Goal: Information Seeking & Learning: Learn about a topic

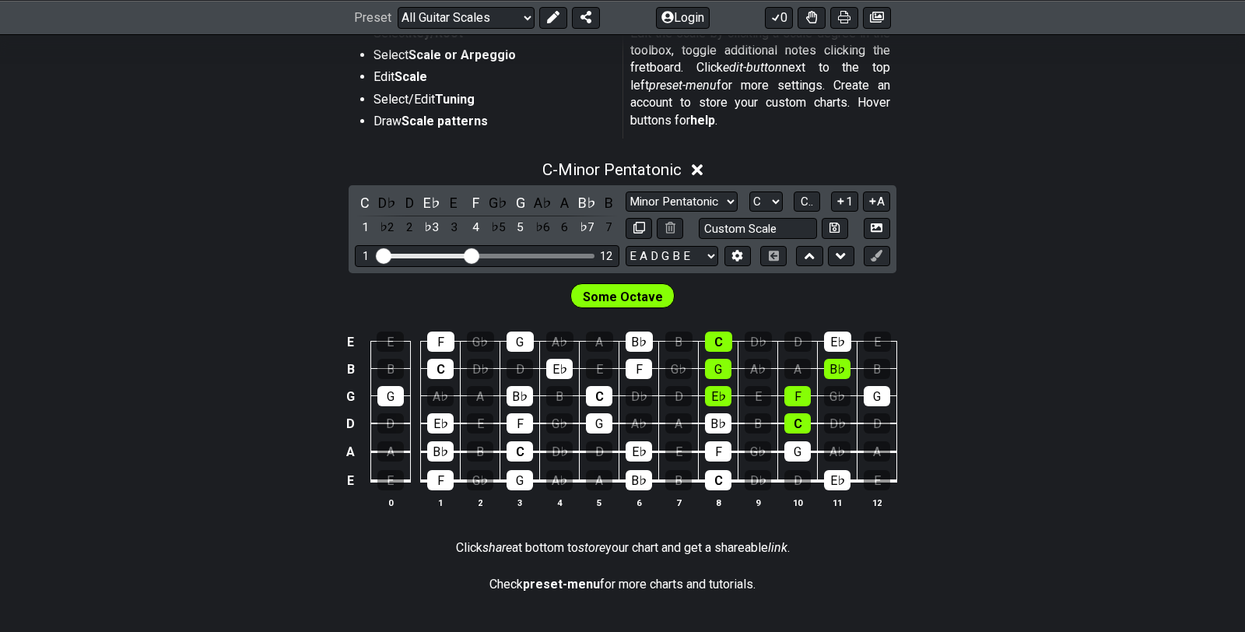
scroll to position [328, 0]
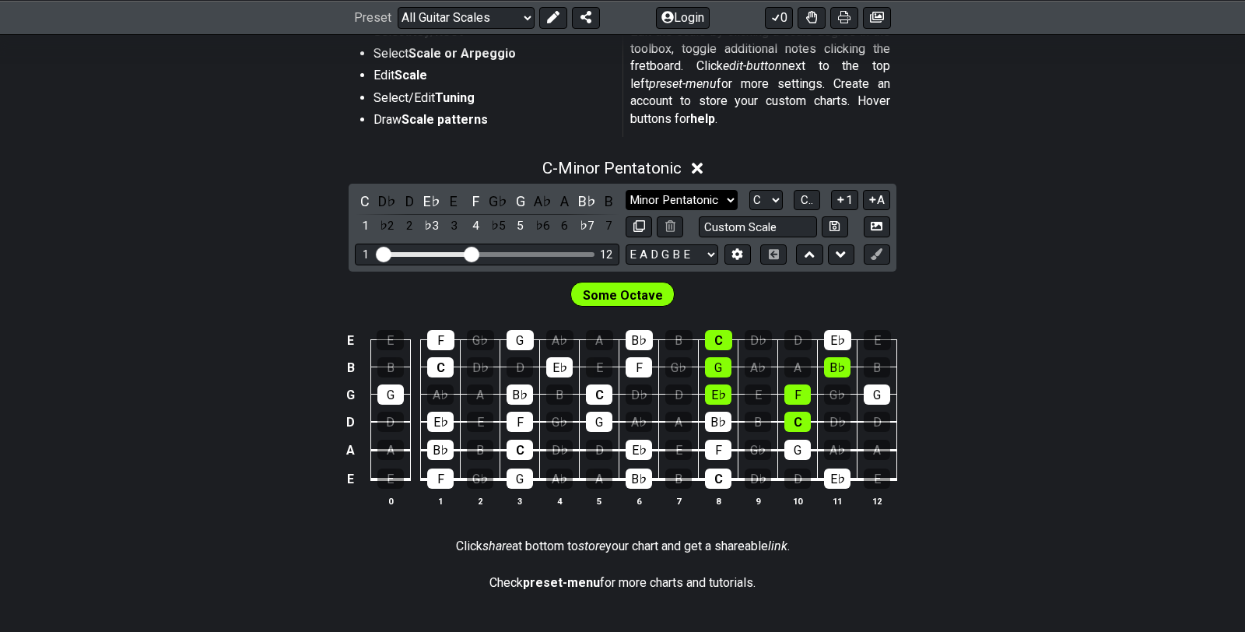
click at [710, 206] on select "Minor Pentatonic Root Minor Pentatonic Major Pentatonic Minor Blues Major Blues…" at bounding box center [682, 200] width 112 height 21
click at [695, 203] on select "Minor Pentatonic Root Minor Pentatonic Major Pentatonic Minor Blues Major Blues…" at bounding box center [682, 200] width 112 height 21
click at [626, 190] on select "Minor Pentatonic Root Minor Pentatonic Major Pentatonic Minor Blues Major Blues…" at bounding box center [682, 200] width 112 height 21
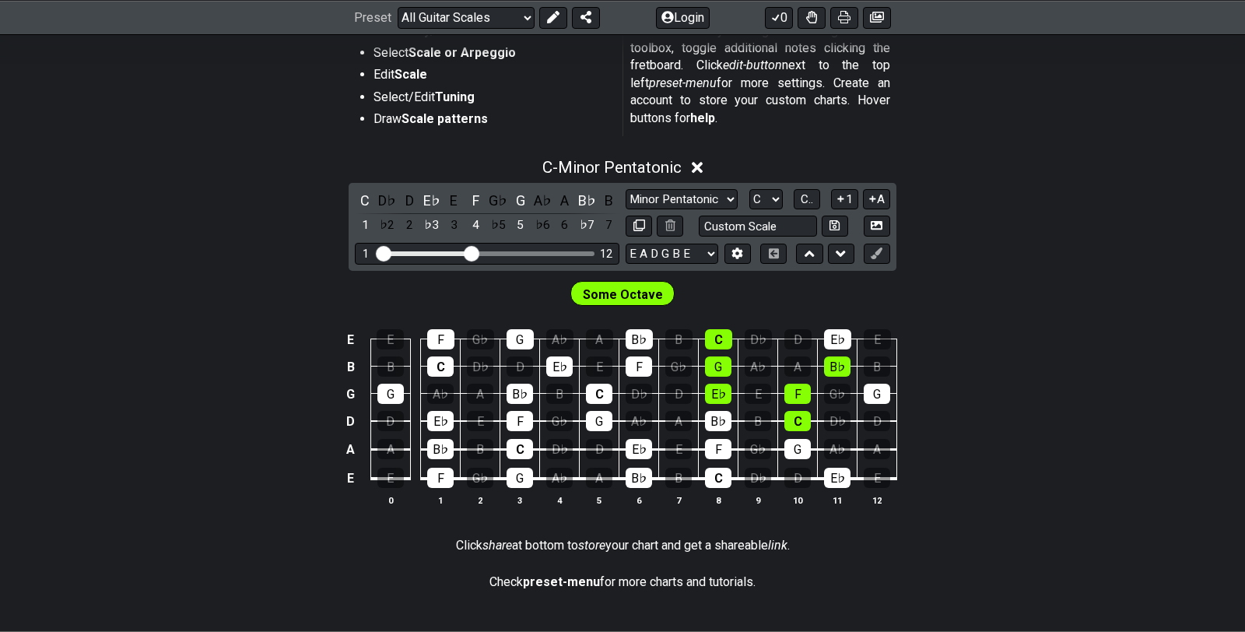
scroll to position [331, 0]
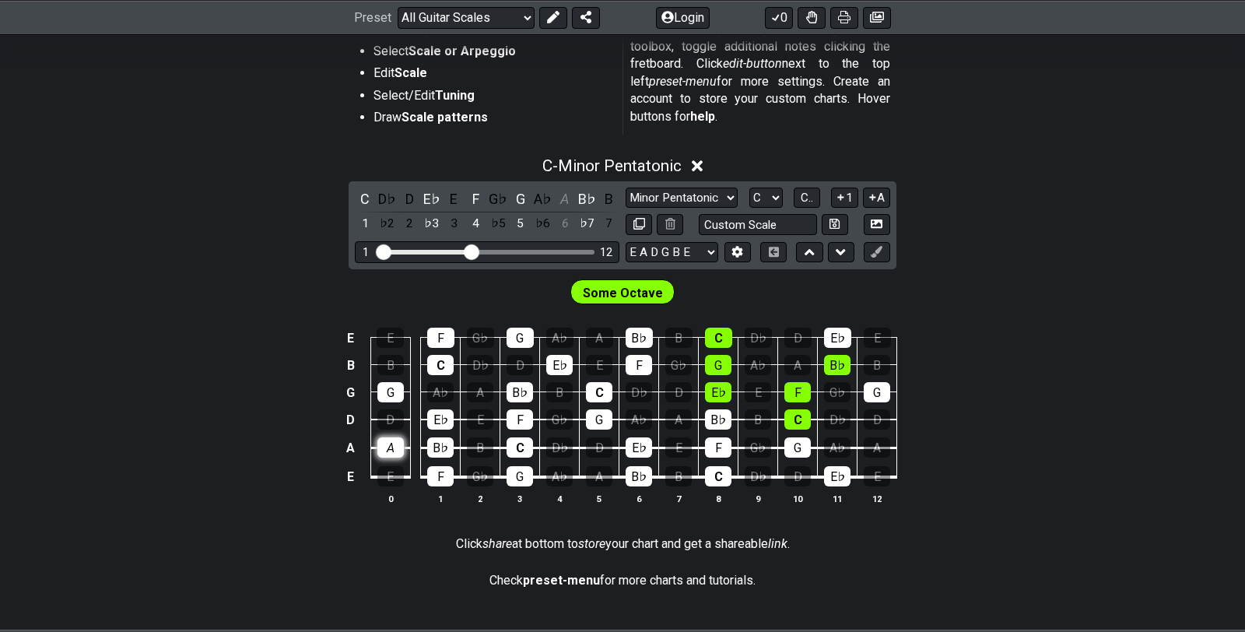
click at [388, 450] on div "A" at bounding box center [390, 447] width 26 height 20
click at [388, 449] on div "A" at bounding box center [390, 447] width 26 height 20
click at [579, 200] on div "B♭" at bounding box center [587, 198] width 20 height 21
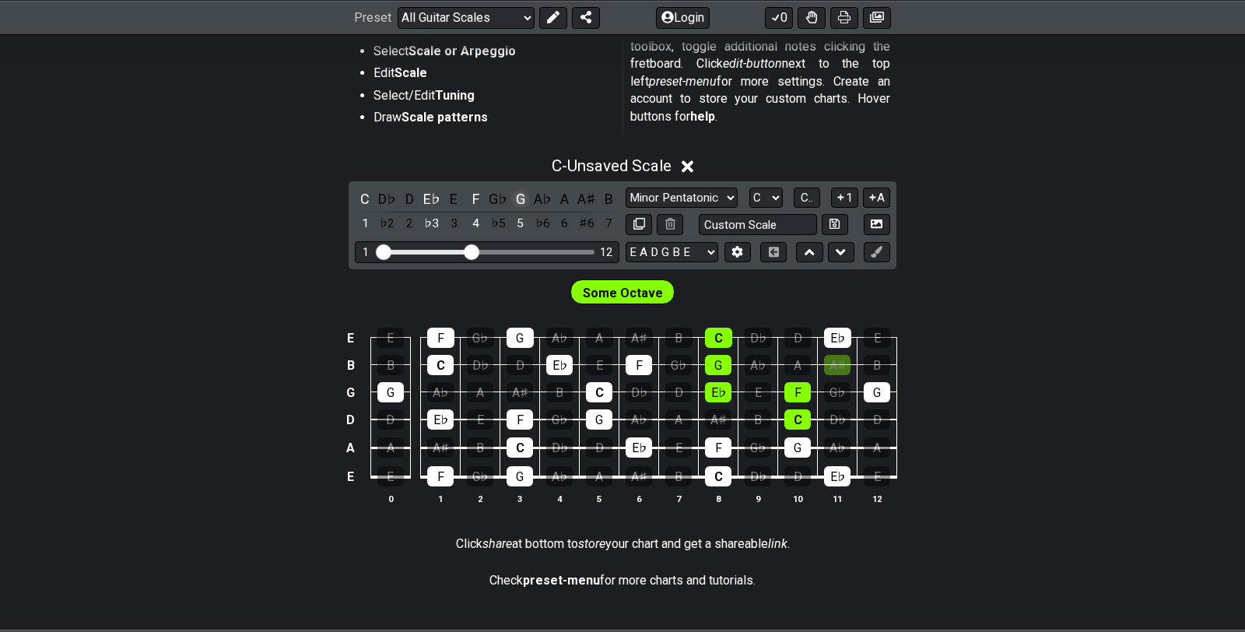
click at [512, 196] on div "G" at bounding box center [520, 198] width 20 height 21
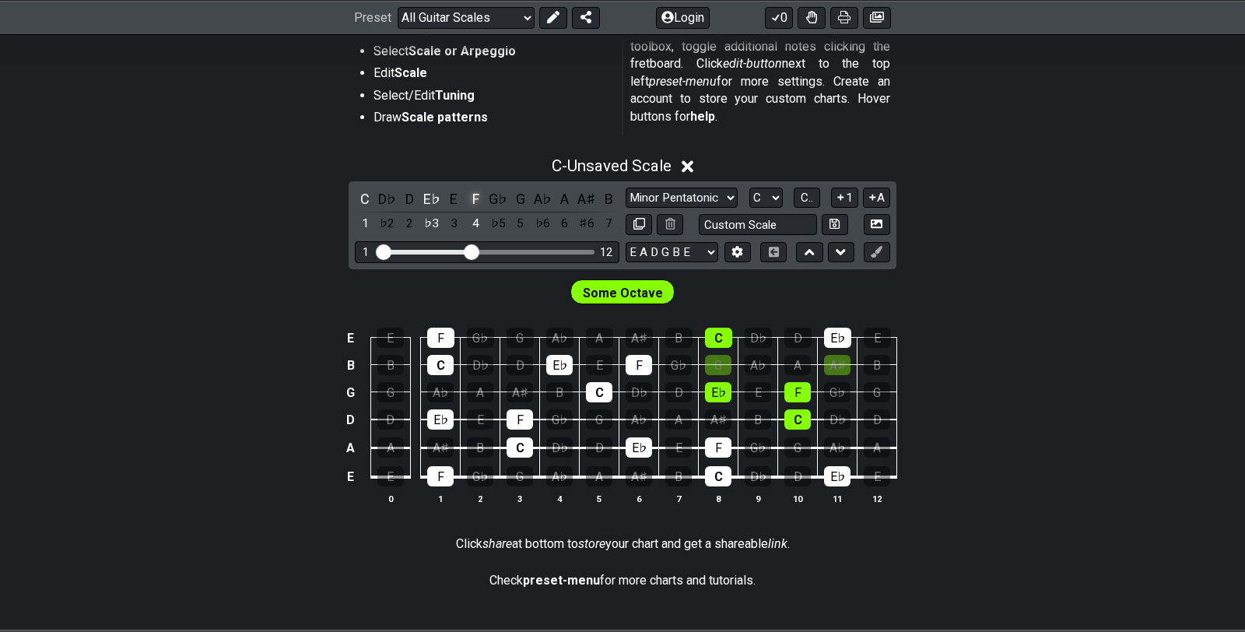
click at [473, 193] on div "F" at bounding box center [476, 198] width 20 height 21
click at [439, 198] on div "E♭" at bounding box center [432, 198] width 20 height 21
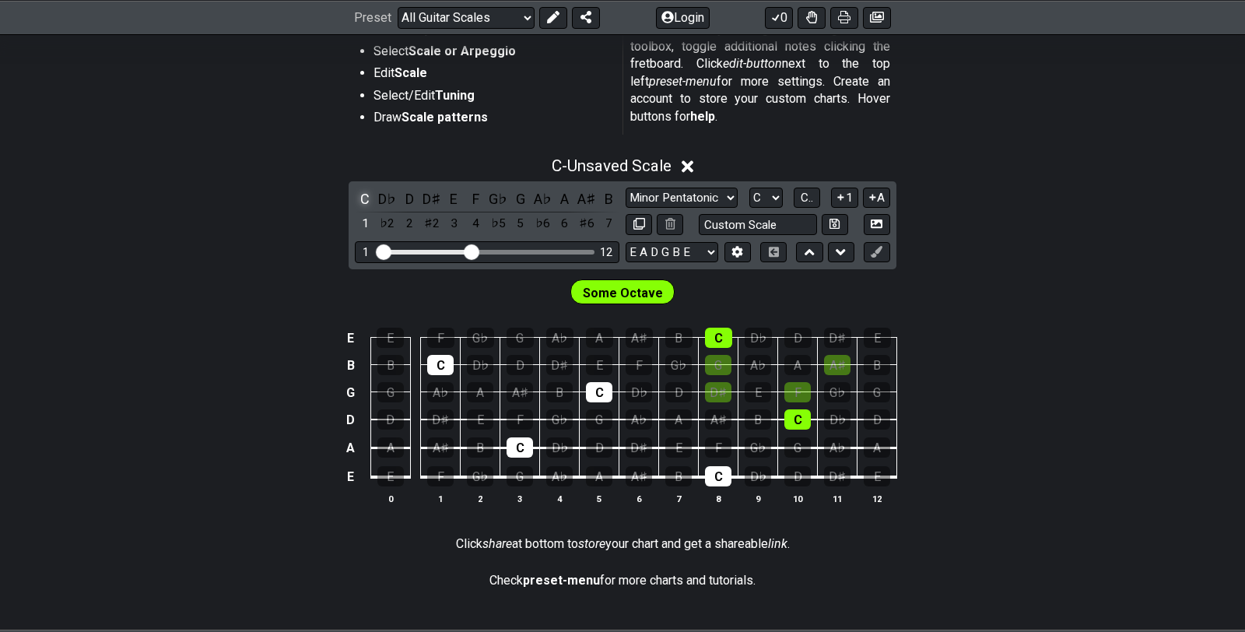
click at [366, 198] on div "C" at bounding box center [365, 198] width 20 height 21
click at [569, 199] on div "A" at bounding box center [565, 198] width 20 height 21
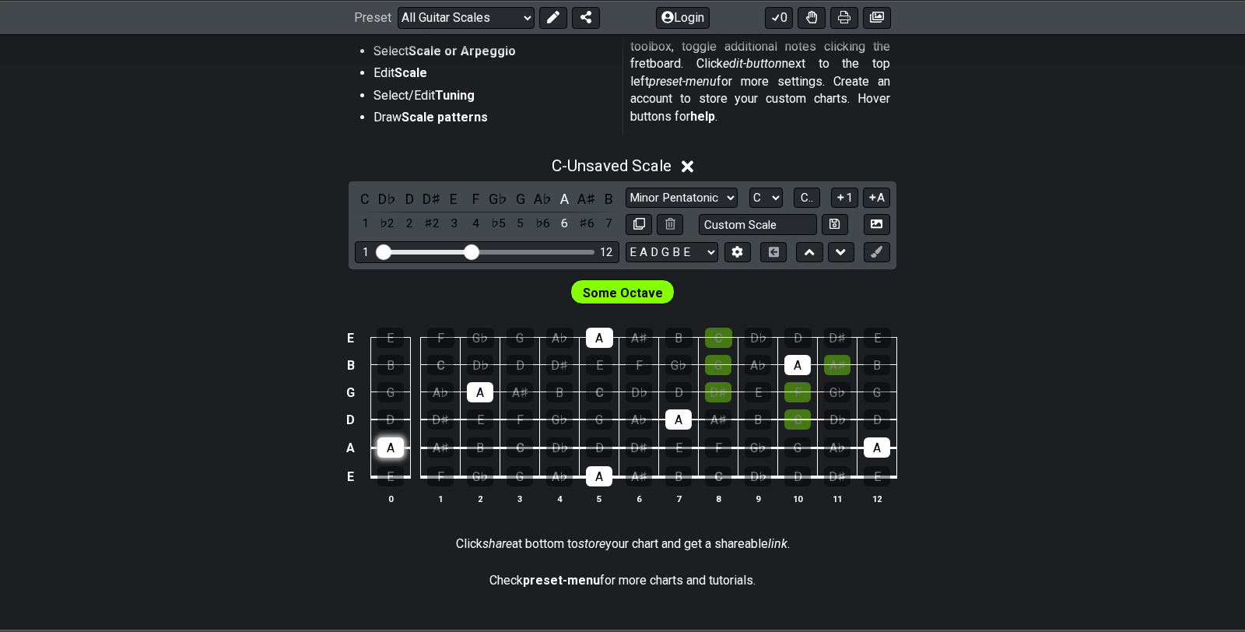
click at [392, 450] on div "A" at bounding box center [390, 447] width 26 height 20
click at [401, 448] on div "A" at bounding box center [390, 447] width 26 height 20
click at [593, 296] on span "Some Octave" at bounding box center [623, 293] width 80 height 23
click at [700, 198] on select "Minor Pentatonic Root Minor Pentatonic Major Pentatonic Minor Blues Major Blues…" at bounding box center [682, 197] width 112 height 21
select select "Major Pentatonic"
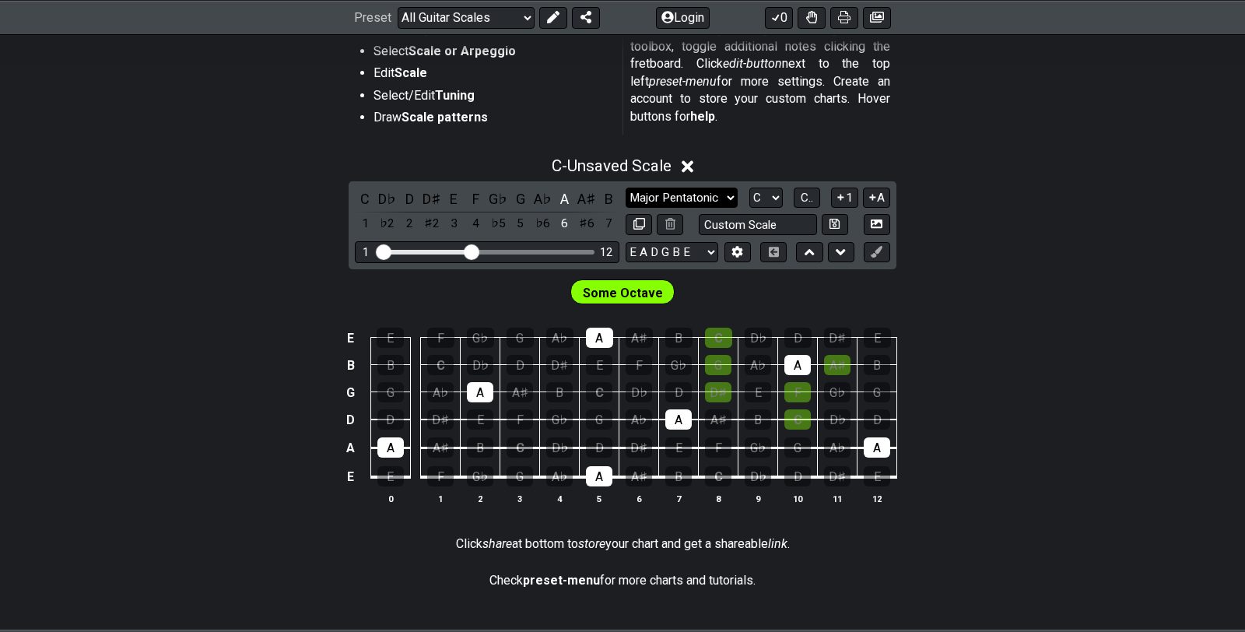
click at [626, 187] on select "Minor Pentatonic Root Minor Pentatonic Major Pentatonic Minor Blues Major Blues…" at bounding box center [682, 197] width 112 height 21
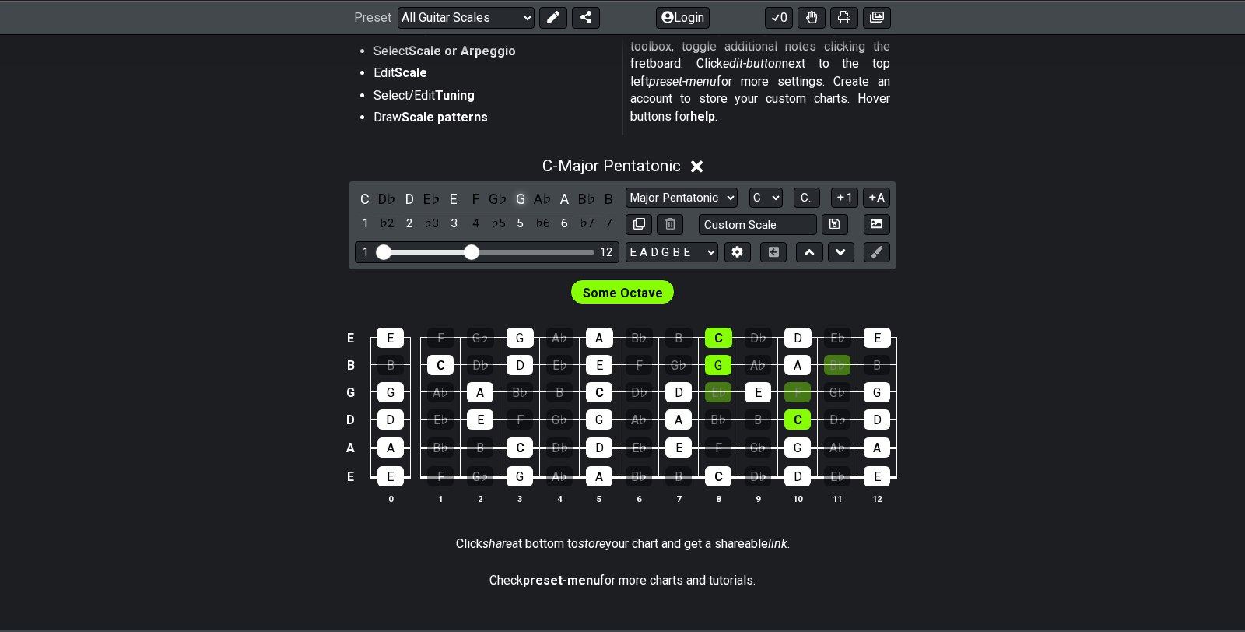
click at [523, 200] on div "G" at bounding box center [520, 198] width 20 height 21
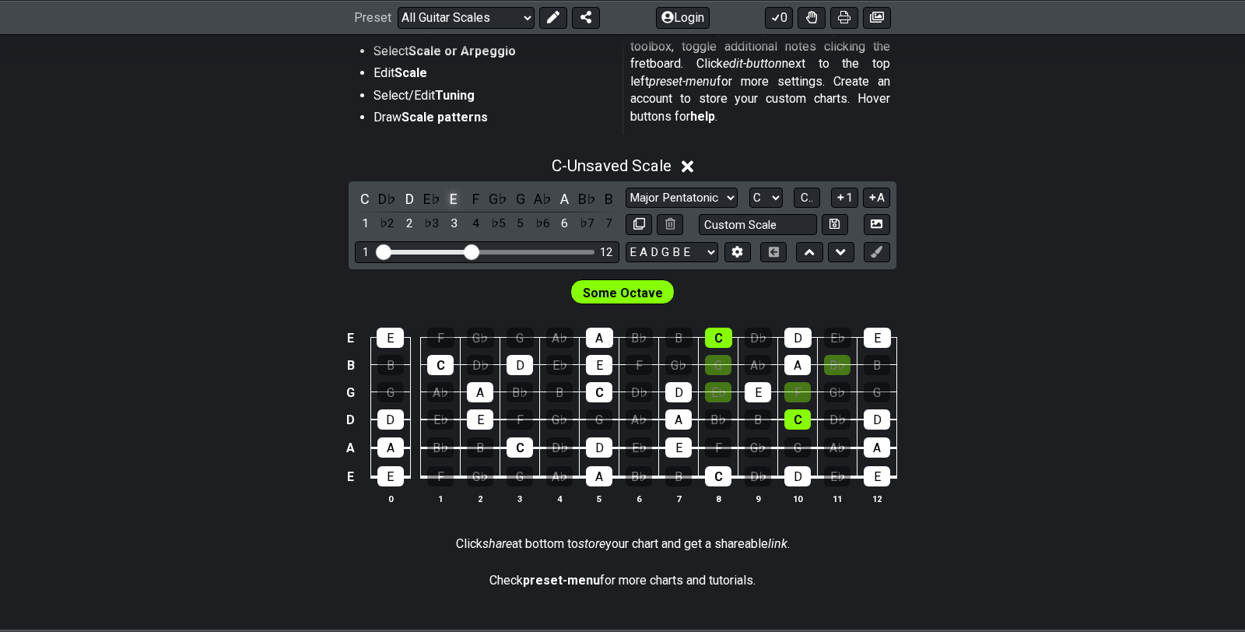
click at [454, 197] on div "E" at bounding box center [453, 198] width 20 height 21
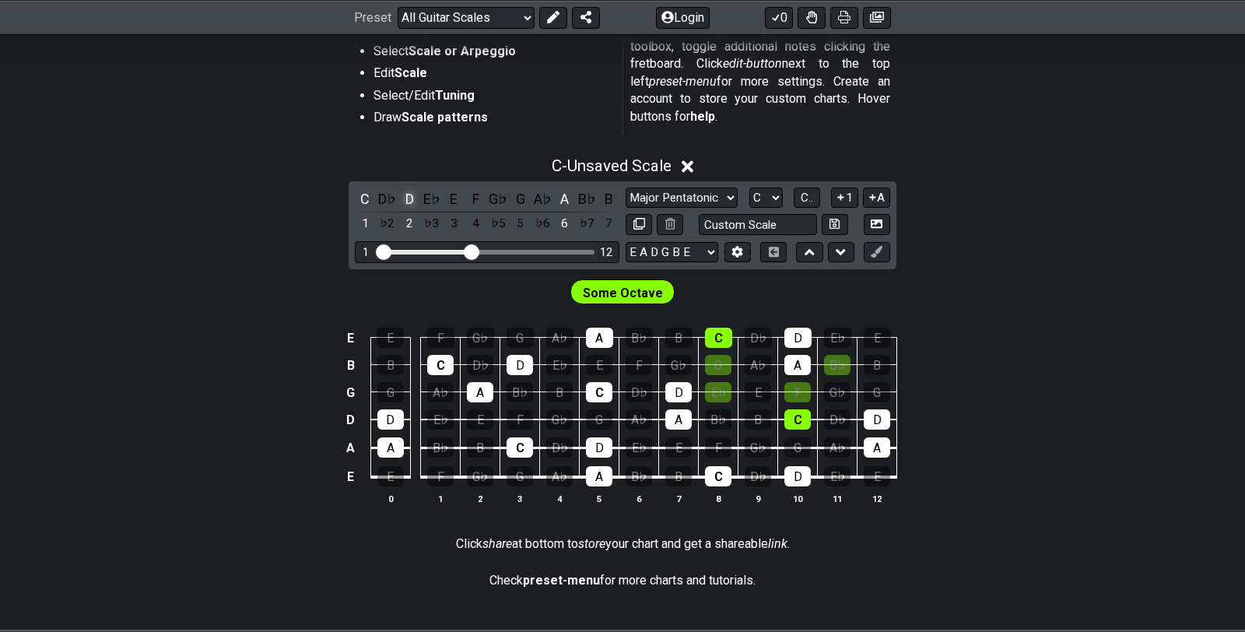
click at [407, 195] on div "D" at bounding box center [409, 198] width 20 height 21
click at [362, 198] on div "C" at bounding box center [365, 198] width 20 height 21
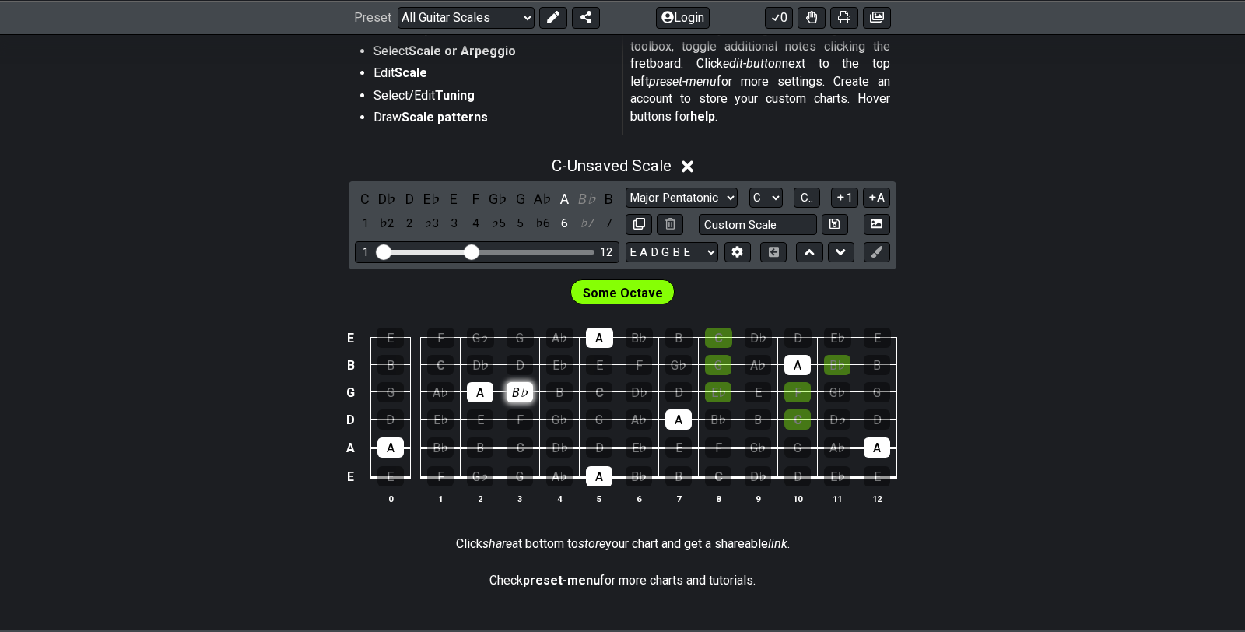
click at [526, 396] on div "B♭" at bounding box center [519, 392] width 26 height 20
click at [525, 396] on div "B♭" at bounding box center [519, 392] width 26 height 20
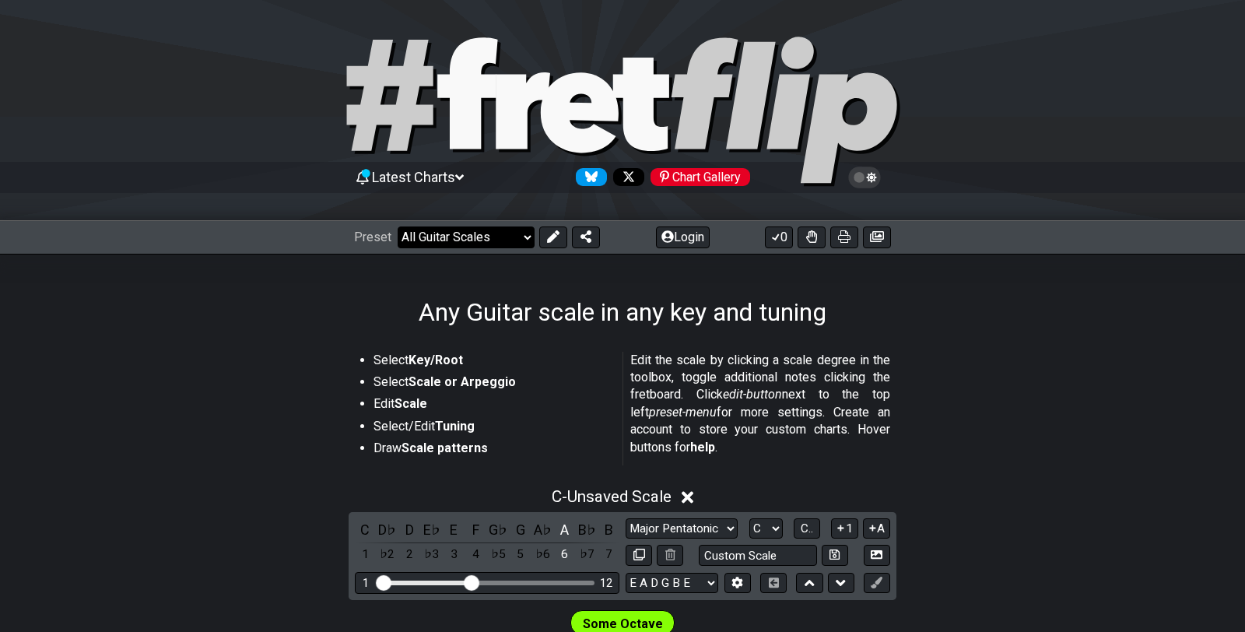
click at [439, 232] on select "Welcome to #fretflip! Initial Preset Custom Preset Minor Pentatonic Major Penta…" at bounding box center [466, 237] width 137 height 22
click at [398, 226] on select "Welcome to #fretflip! Initial Preset Custom Preset Minor Pentatonic Major Penta…" at bounding box center [466, 237] width 137 height 22
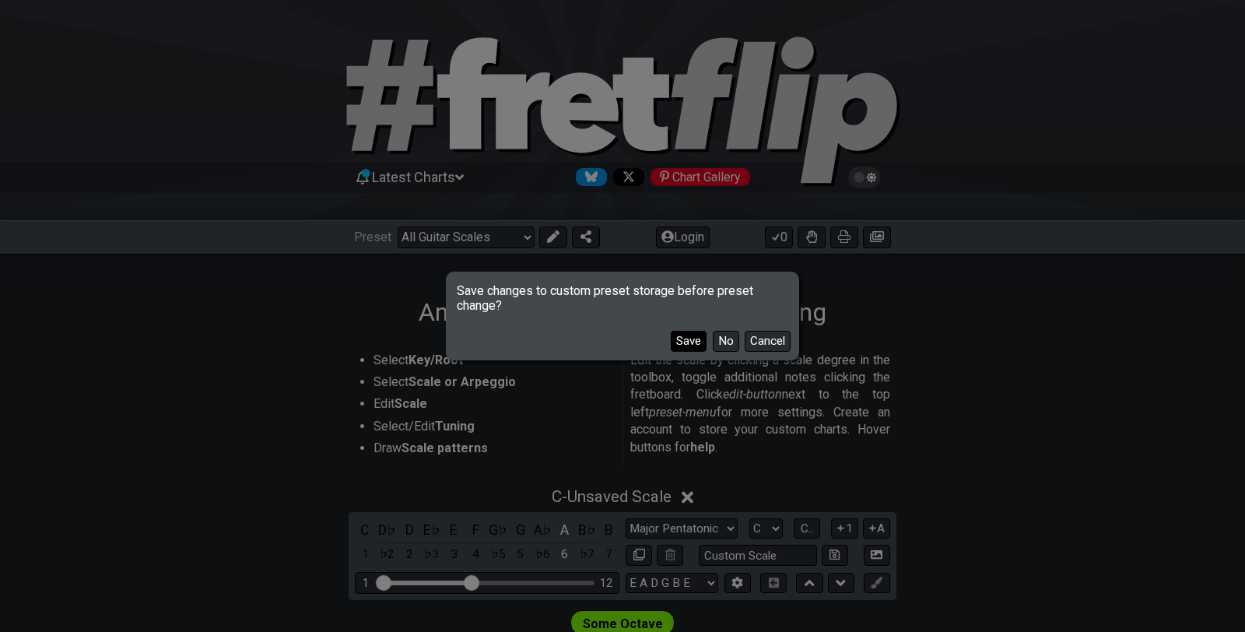
click at [684, 338] on button "Save" at bounding box center [689, 341] width 36 height 21
select select "/minor-pentatonic"
select select "C"
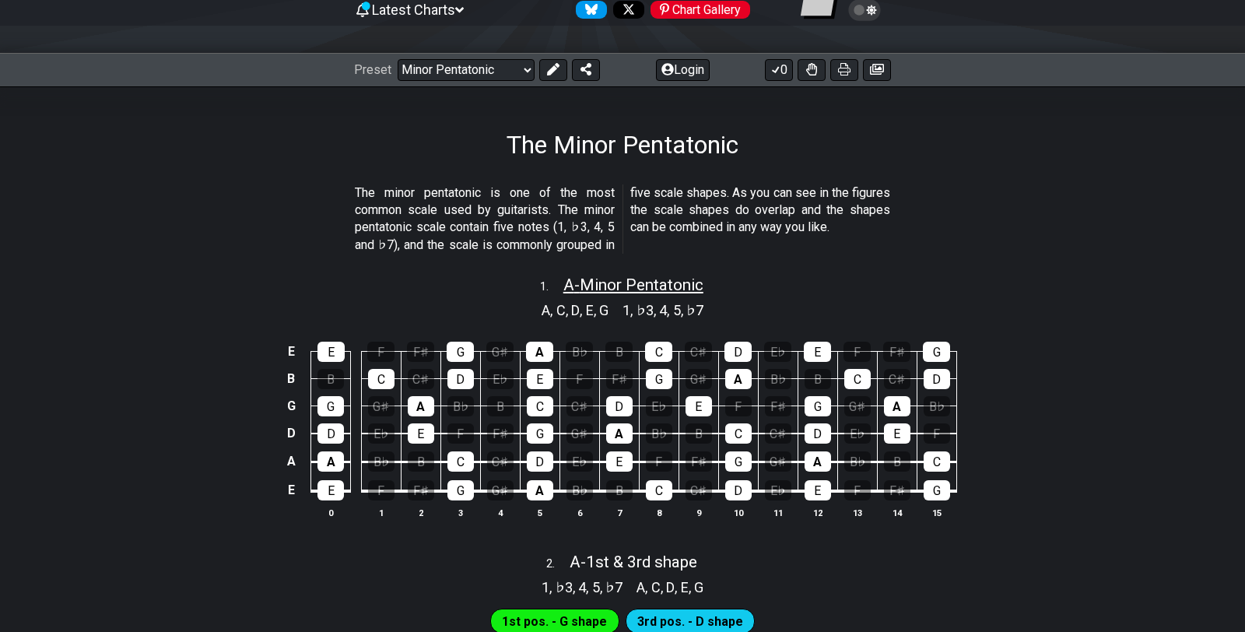
scroll to position [184, 0]
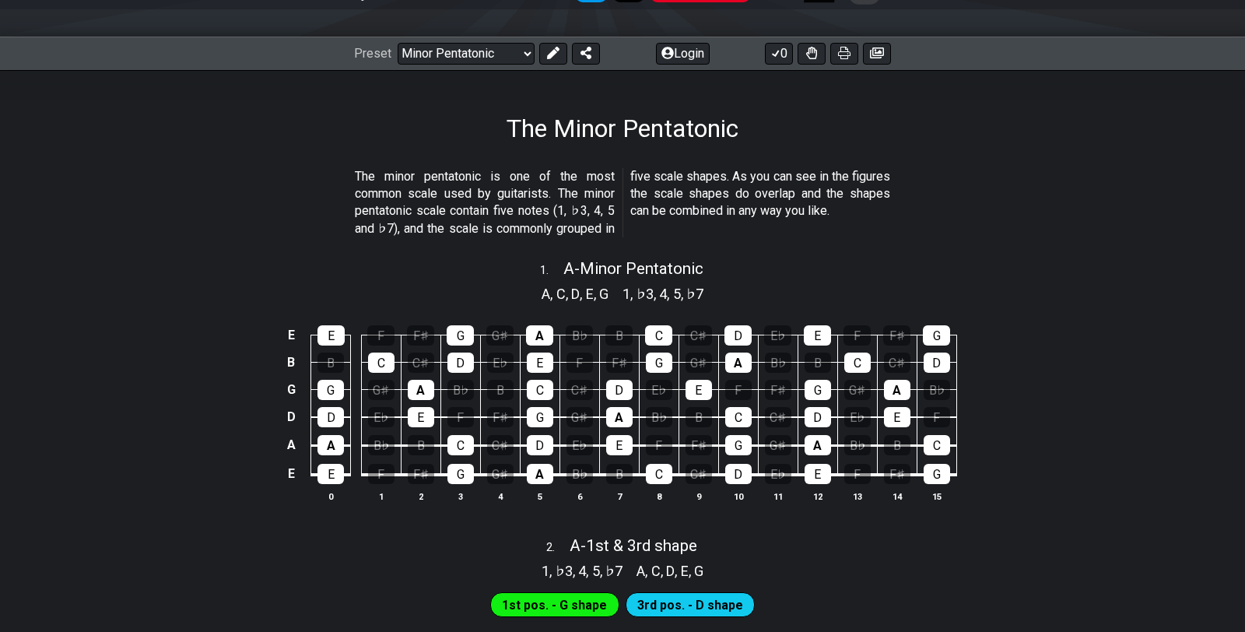
click at [562, 293] on span "C" at bounding box center [560, 293] width 9 height 21
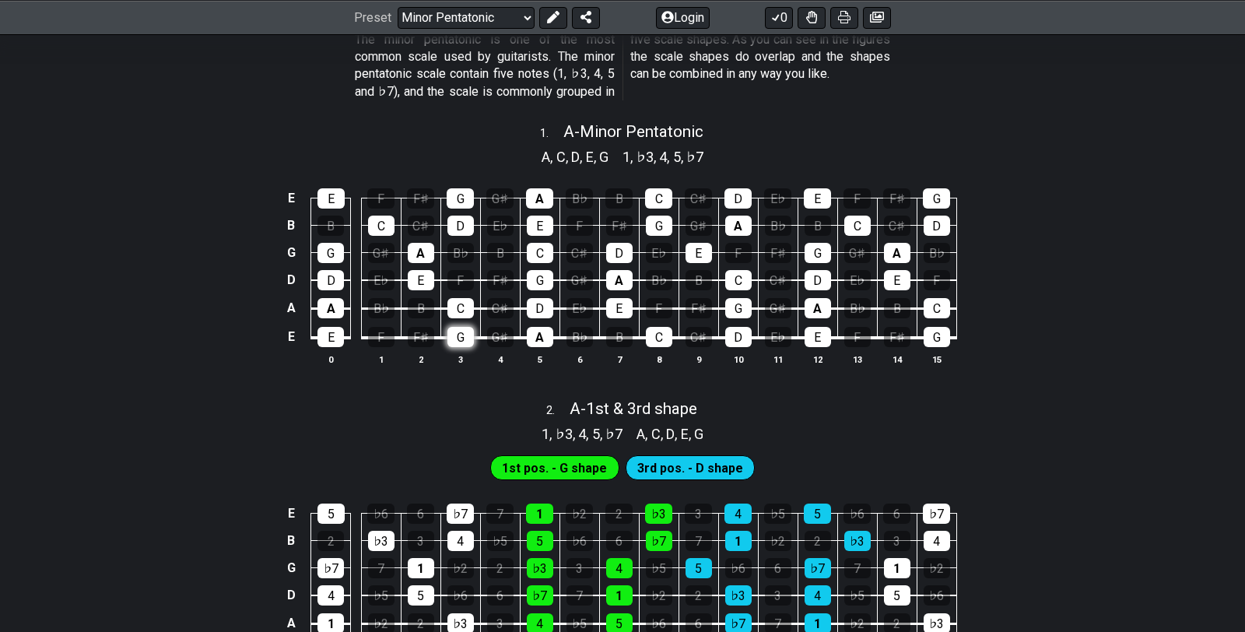
scroll to position [307, 0]
